Goal: Obtain resource: Obtain resource

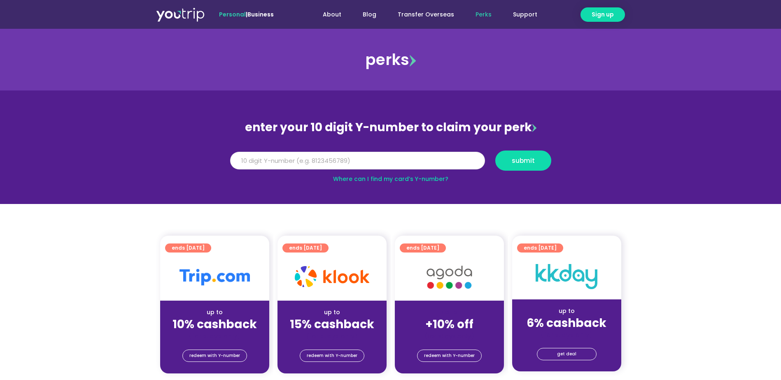
click at [380, 164] on input "Y Number" at bounding box center [357, 161] width 255 height 18
click at [380, 161] on input "Y Number" at bounding box center [357, 161] width 255 height 18
click at [377, 165] on input "Y Number" at bounding box center [357, 161] width 255 height 18
type input "5162400089178865"
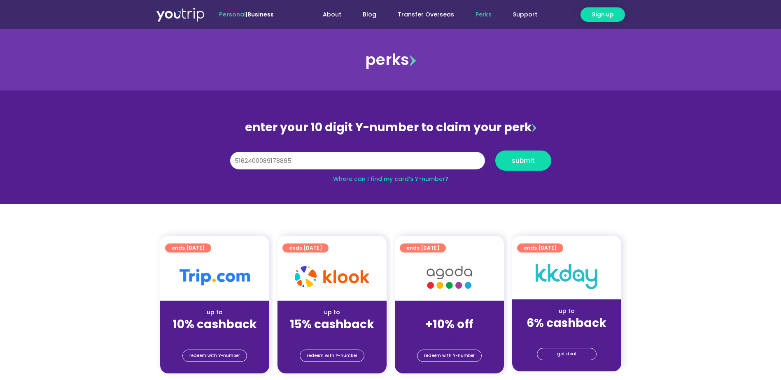
drag, startPoint x: 403, startPoint y: 159, endPoint x: 109, endPoint y: 176, distance: 294.5
click at [109, 176] on section "enter your 10 digit Y-number to claim your perk Y Number 5162400089178865 submi…" at bounding box center [390, 148] width 781 height 114
click at [541, 164] on button "submit" at bounding box center [523, 161] width 56 height 20
click at [237, 161] on input "-8120764005" at bounding box center [357, 161] width 255 height 18
type input "8120764005"
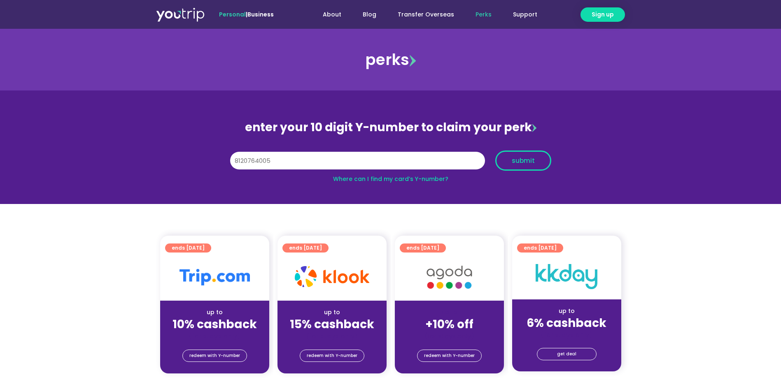
click at [529, 161] on span "submit" at bounding box center [523, 161] width 23 height 6
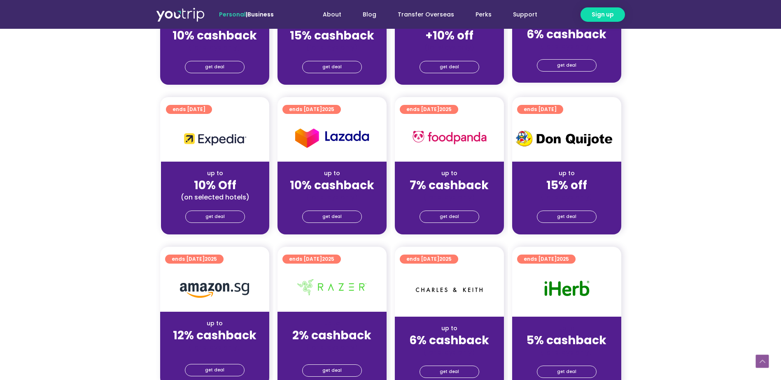
scroll to position [175, 0]
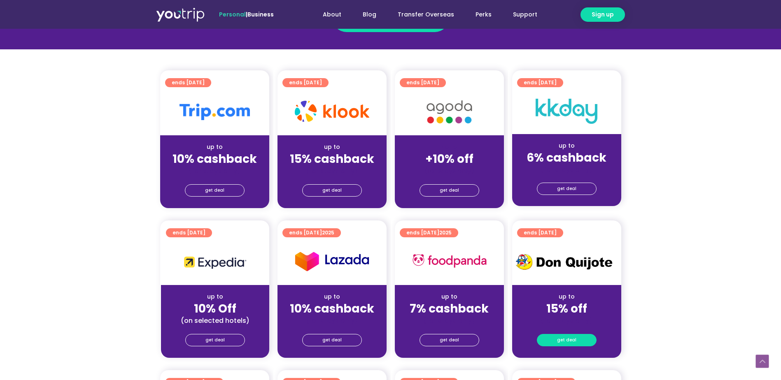
click at [581, 337] on link "get deal" at bounding box center [567, 340] width 60 height 12
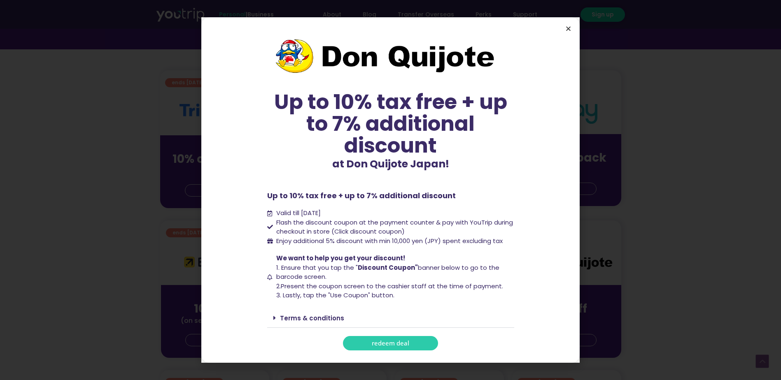
click at [569, 29] on icon "Close" at bounding box center [568, 29] width 6 height 6
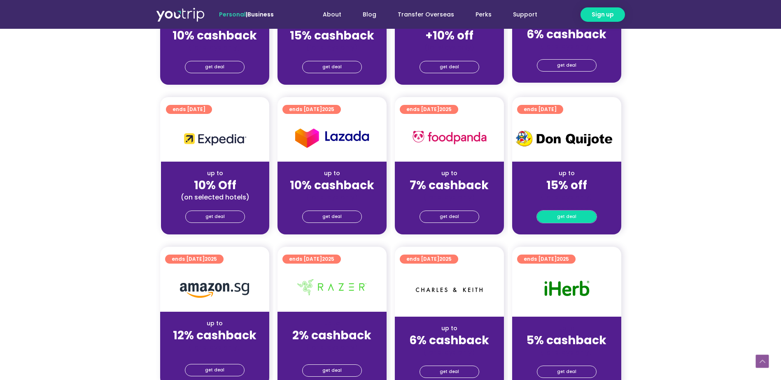
scroll to position [422, 0]
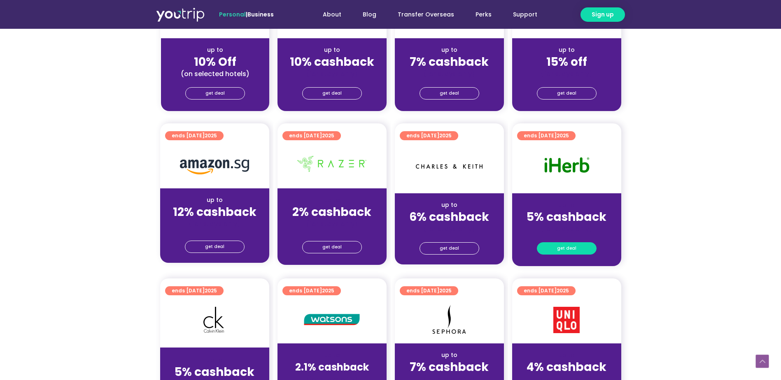
click at [571, 248] on span "get deal" at bounding box center [566, 249] width 19 height 12
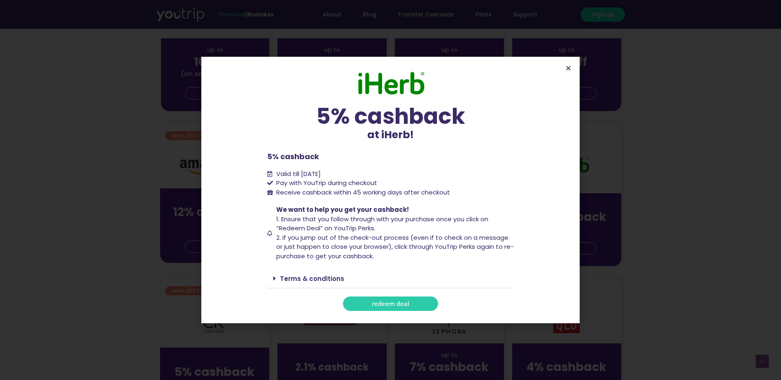
click at [571, 68] on icon "Close" at bounding box center [568, 68] width 6 height 6
